Goal: Information Seeking & Learning: Compare options

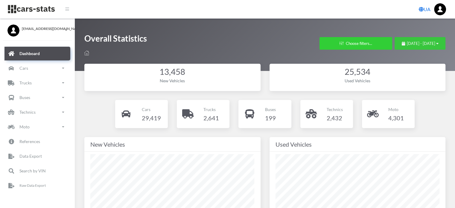
click at [406, 42] on span "September 10, 2025 - October 10, 2025" at bounding box center [420, 43] width 28 height 5
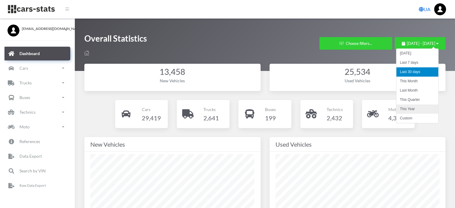
click at [409, 107] on li "This Year" at bounding box center [417, 108] width 42 height 9
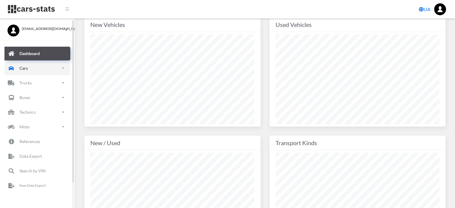
click at [34, 70] on link "Cars" at bounding box center [37, 68] width 66 height 14
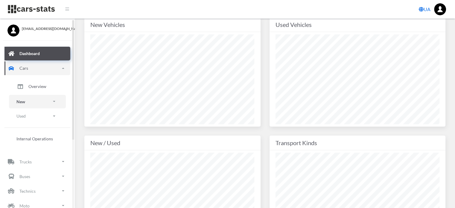
click at [34, 103] on link "New" at bounding box center [37, 101] width 57 height 13
click at [36, 117] on span "Brands" at bounding box center [34, 118] width 13 height 6
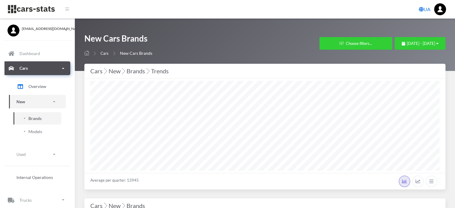
select select "25"
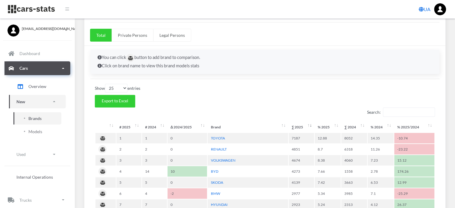
scroll to position [239, 0]
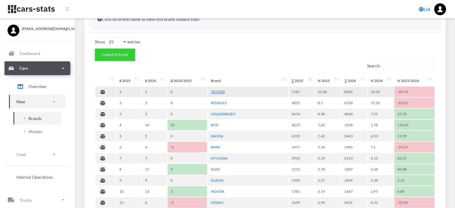
click at [219, 89] on link "TOYOTA" at bounding box center [217, 91] width 14 height 4
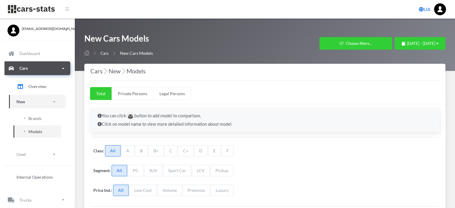
select select "25"
select select "TOYOTA"
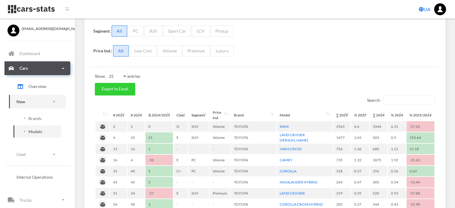
scroll to position [149, 0]
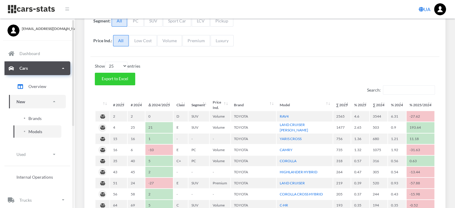
click at [34, 117] on span "Brands" at bounding box center [34, 118] width 13 height 6
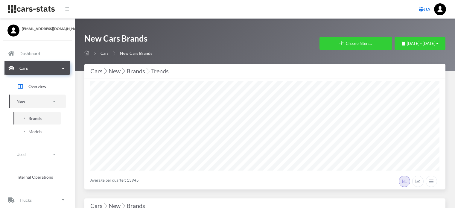
select select "25"
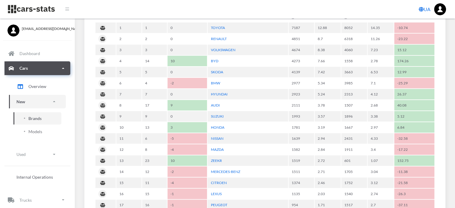
scroll to position [329, 0]
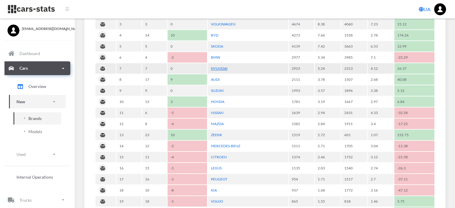
click at [225, 66] on link "HYUNDAI" at bounding box center [218, 68] width 17 height 4
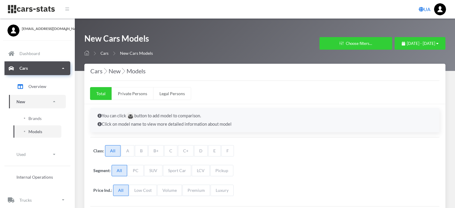
select select "25"
select select "HYUNDAI"
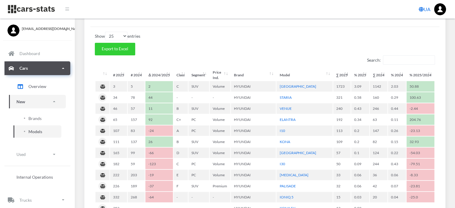
scroll to position [239, 0]
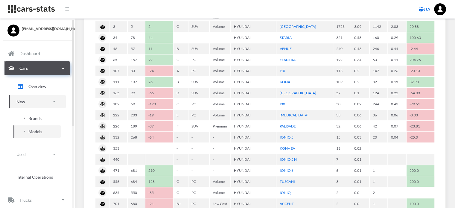
click at [33, 117] on span "Brands" at bounding box center [34, 118] width 13 height 6
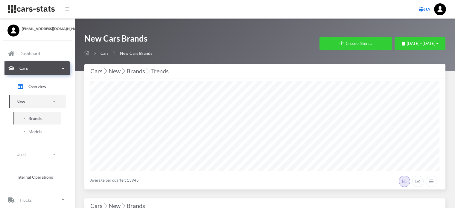
select select "25"
